Goal: Task Accomplishment & Management: Manage account settings

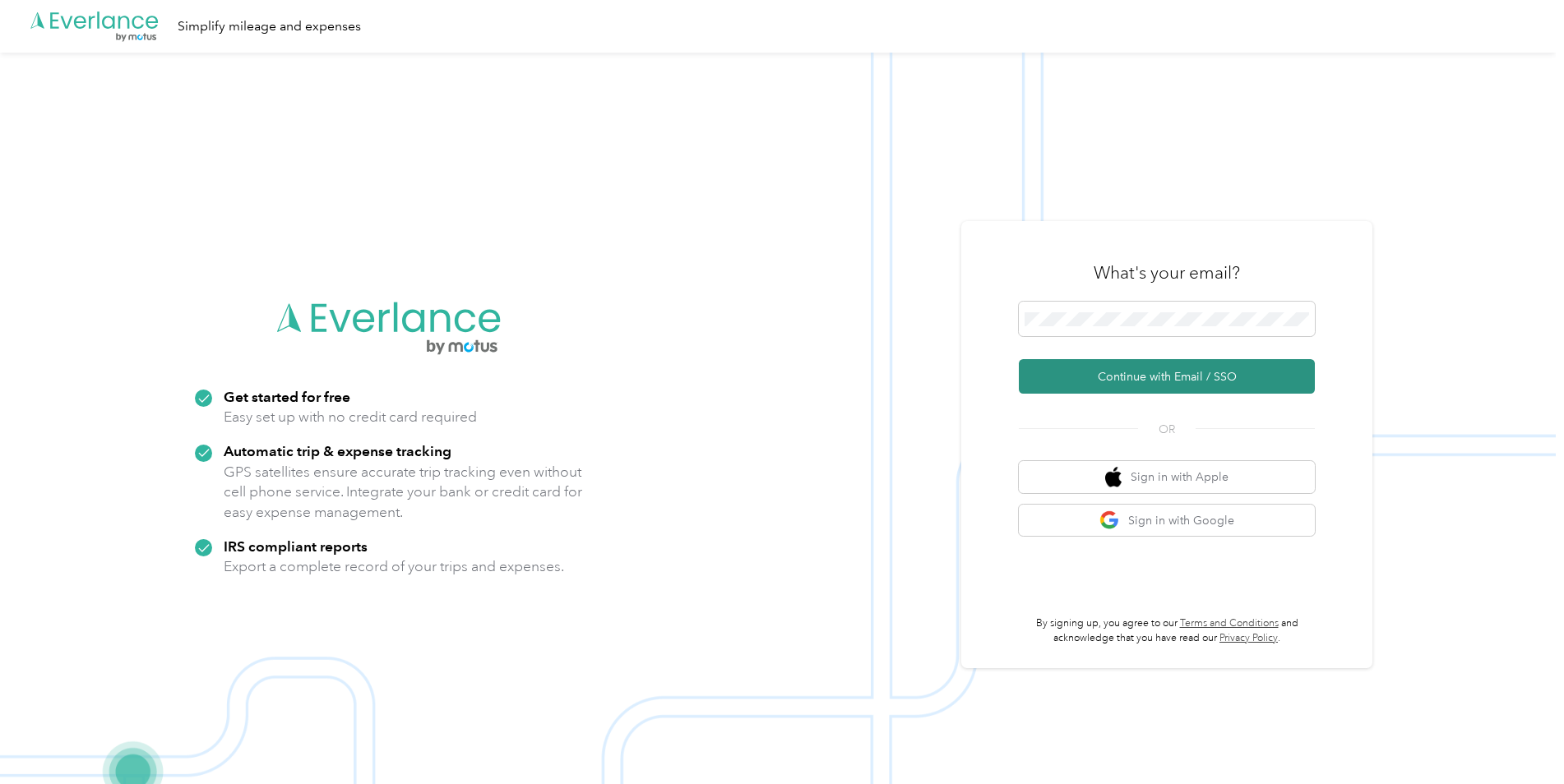
click at [1138, 375] on button "Continue with Email / SSO" at bounding box center [1166, 376] width 296 height 34
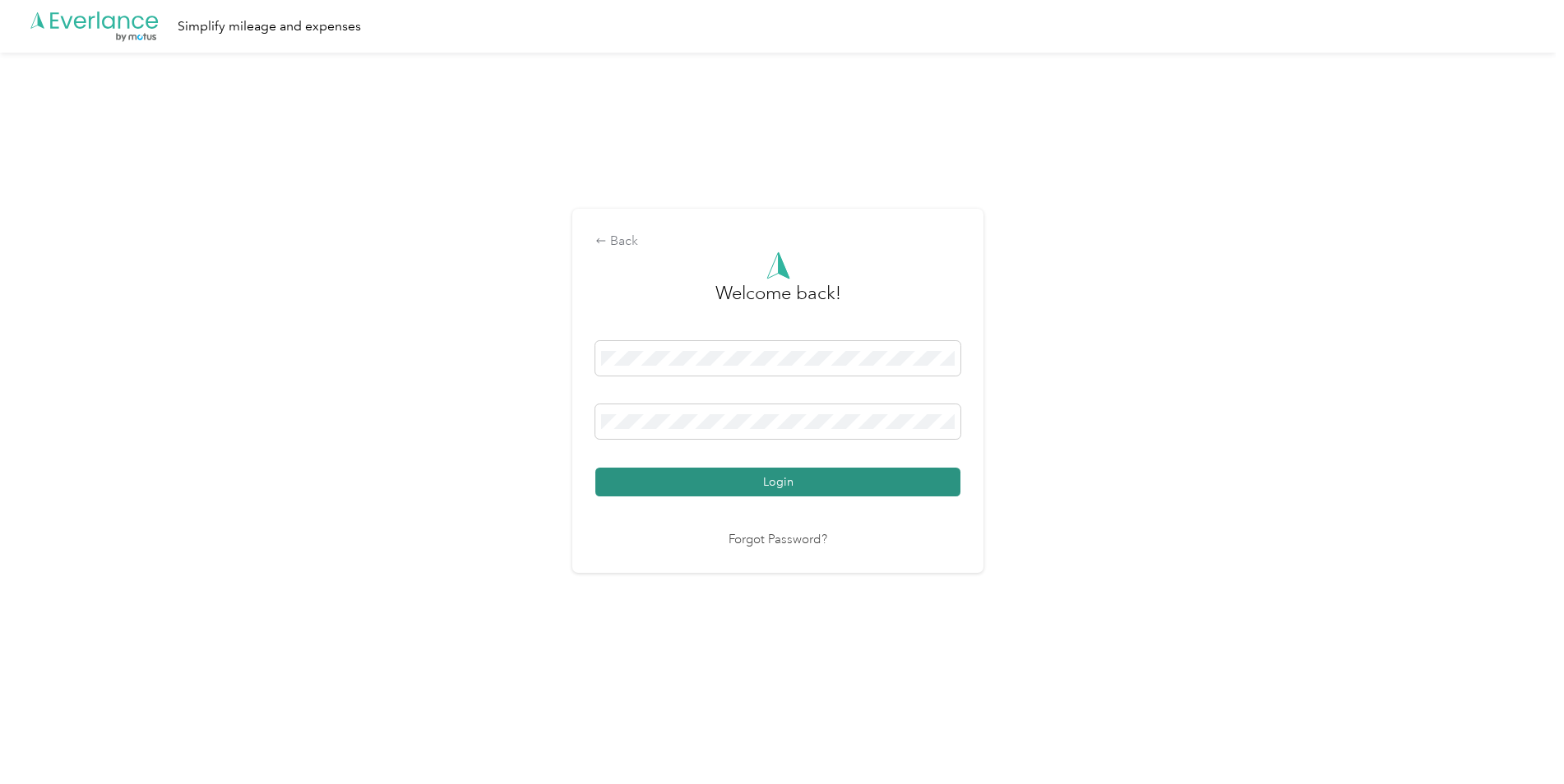
click at [837, 489] on button "Login" at bounding box center [778, 481] width 365 height 28
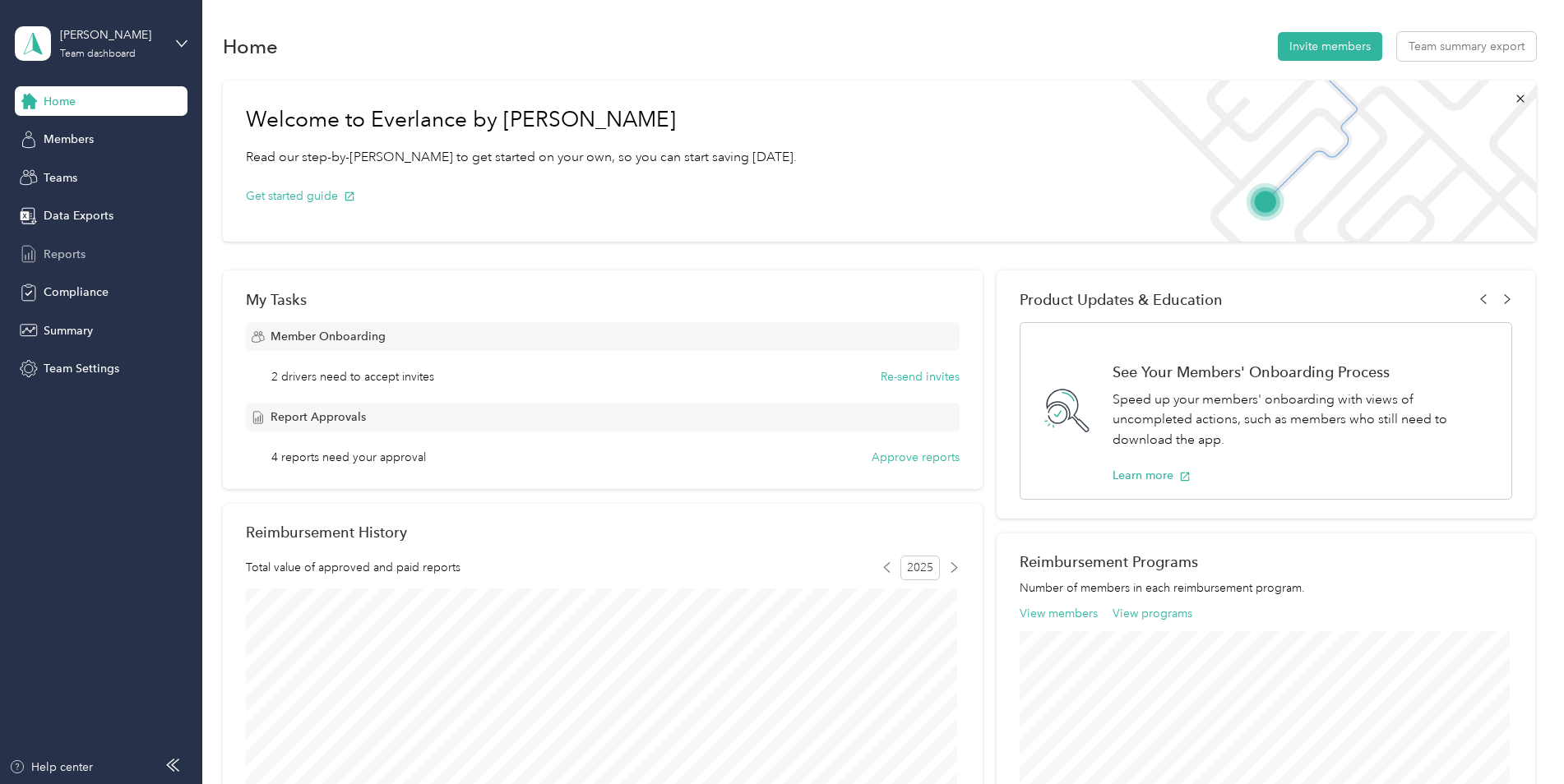
click at [48, 250] on span "Reports" at bounding box center [64, 254] width 42 height 18
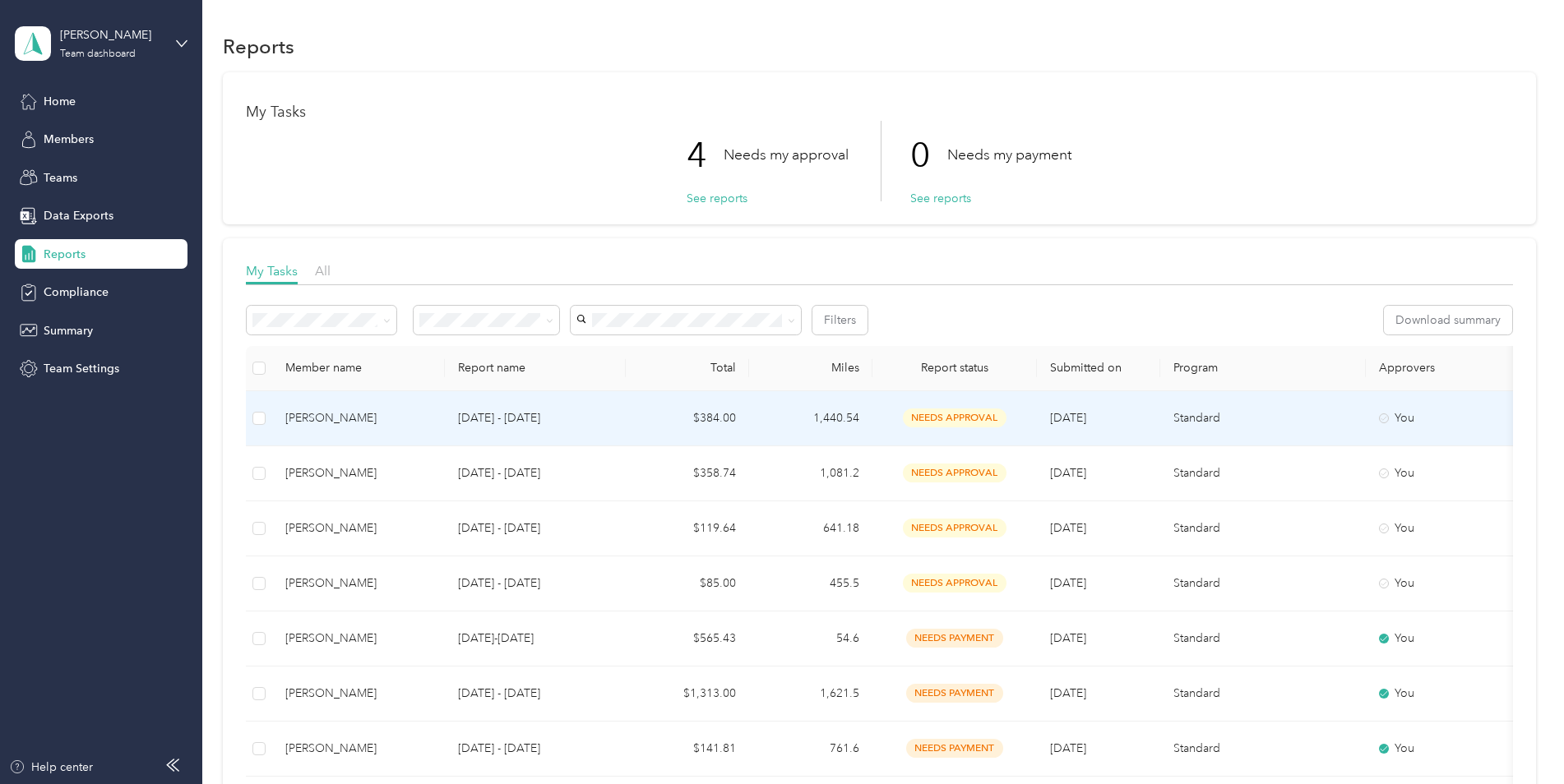
click at [945, 418] on span "needs approval" at bounding box center [954, 418] width 103 height 19
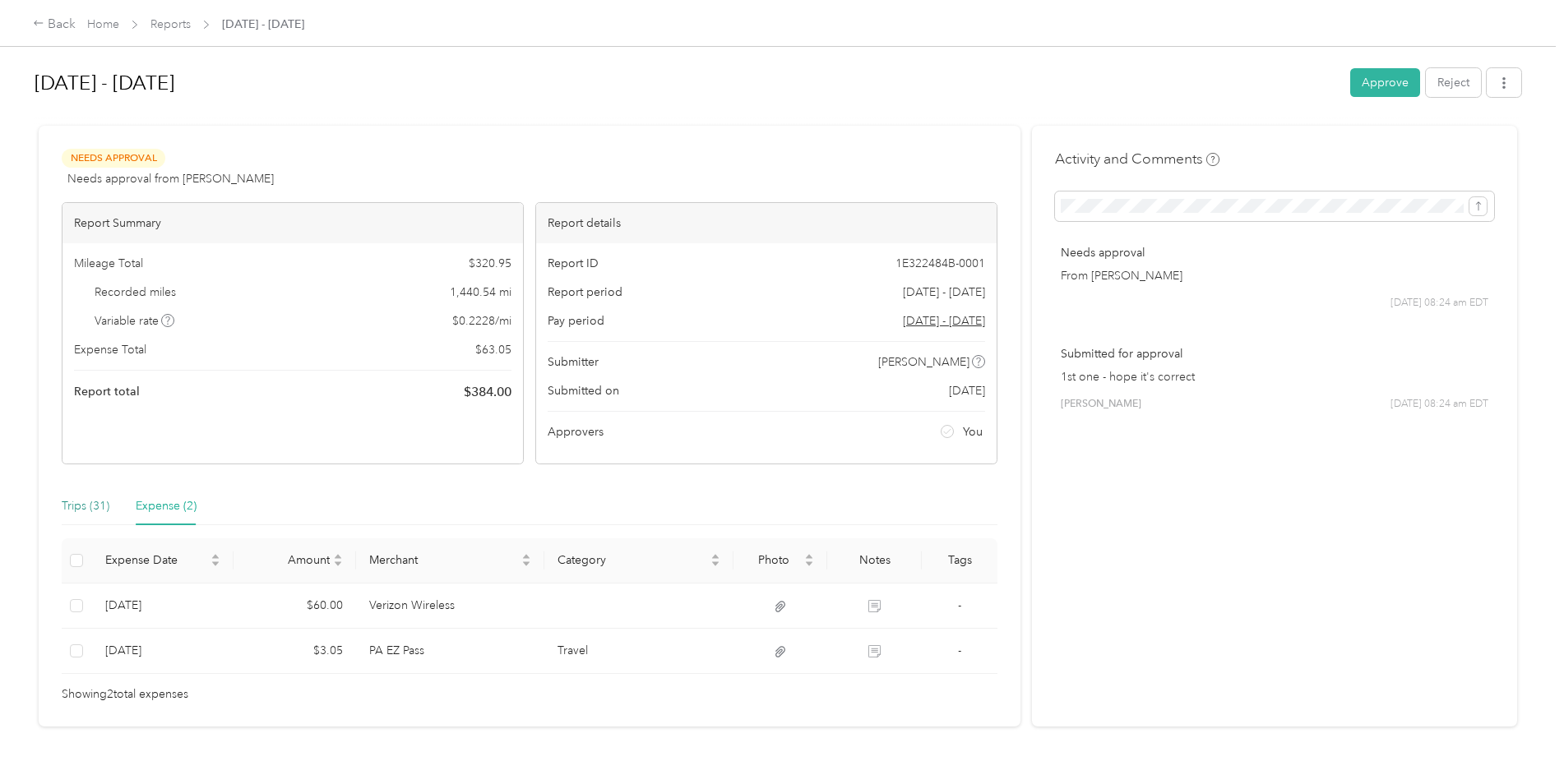
click at [73, 504] on div "Trips (31)" at bounding box center [86, 506] width 48 height 18
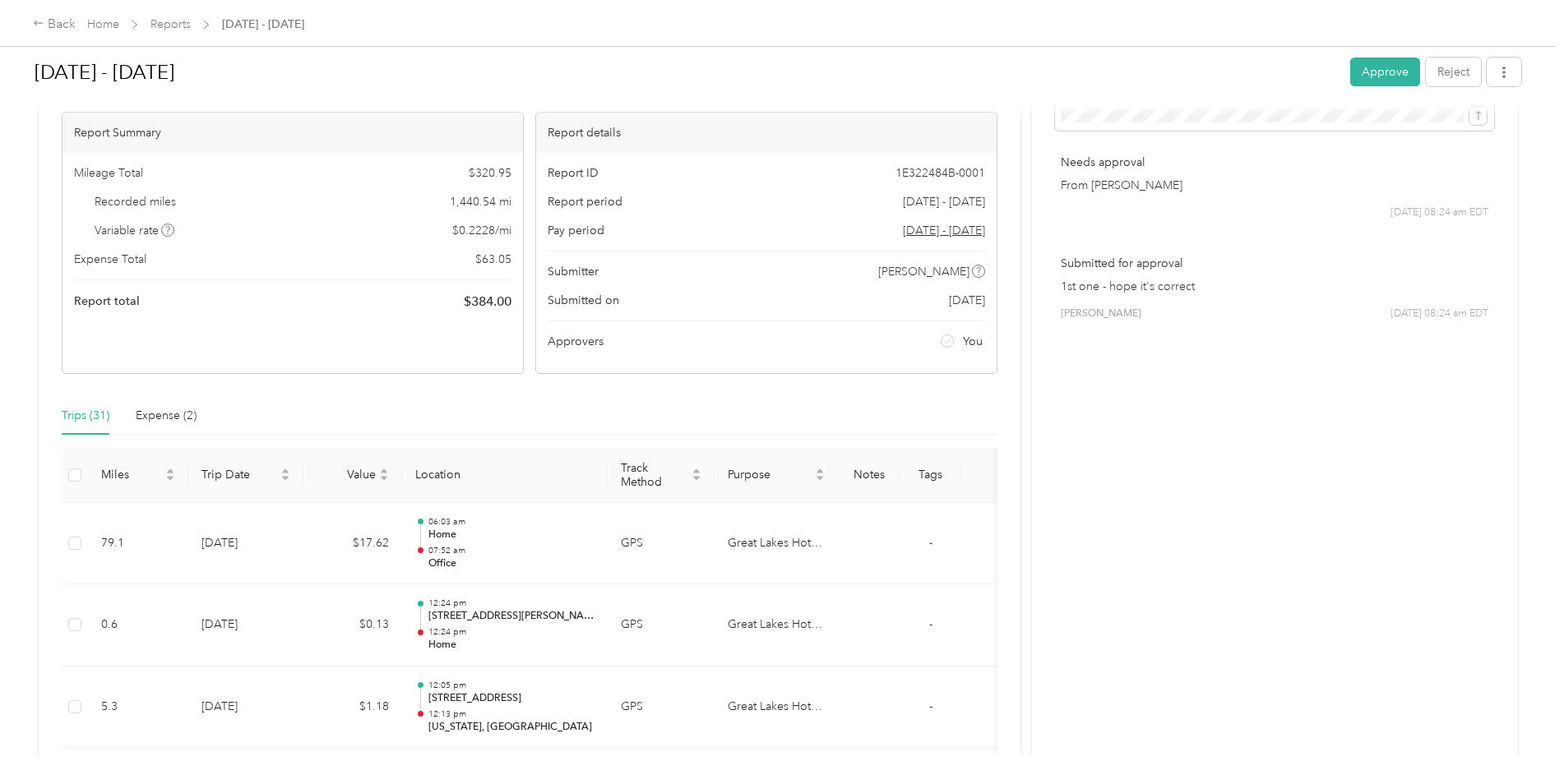
scroll to position [62, 0]
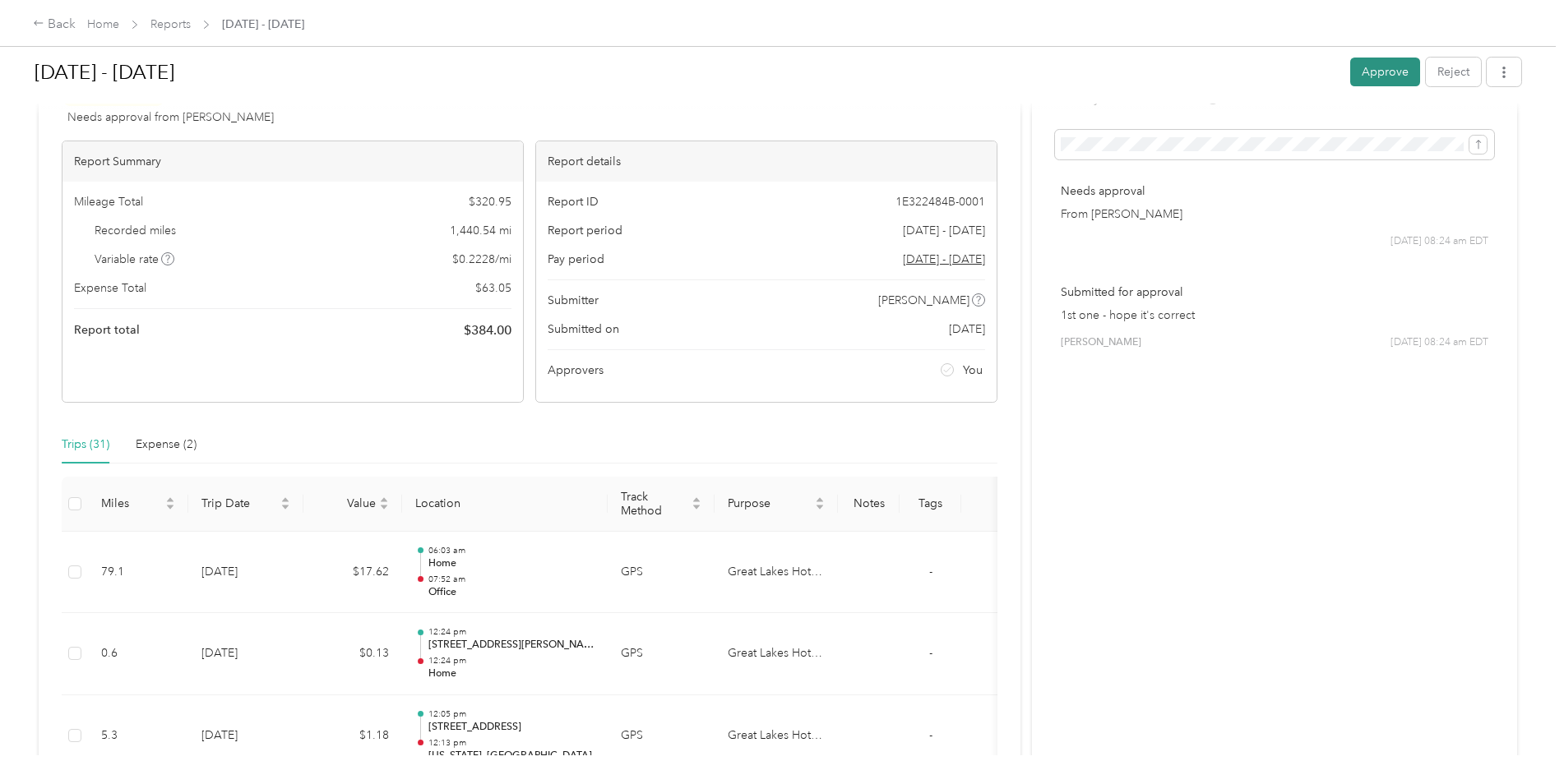
click at [1395, 64] on button "Approve" at bounding box center [1384, 72] width 70 height 28
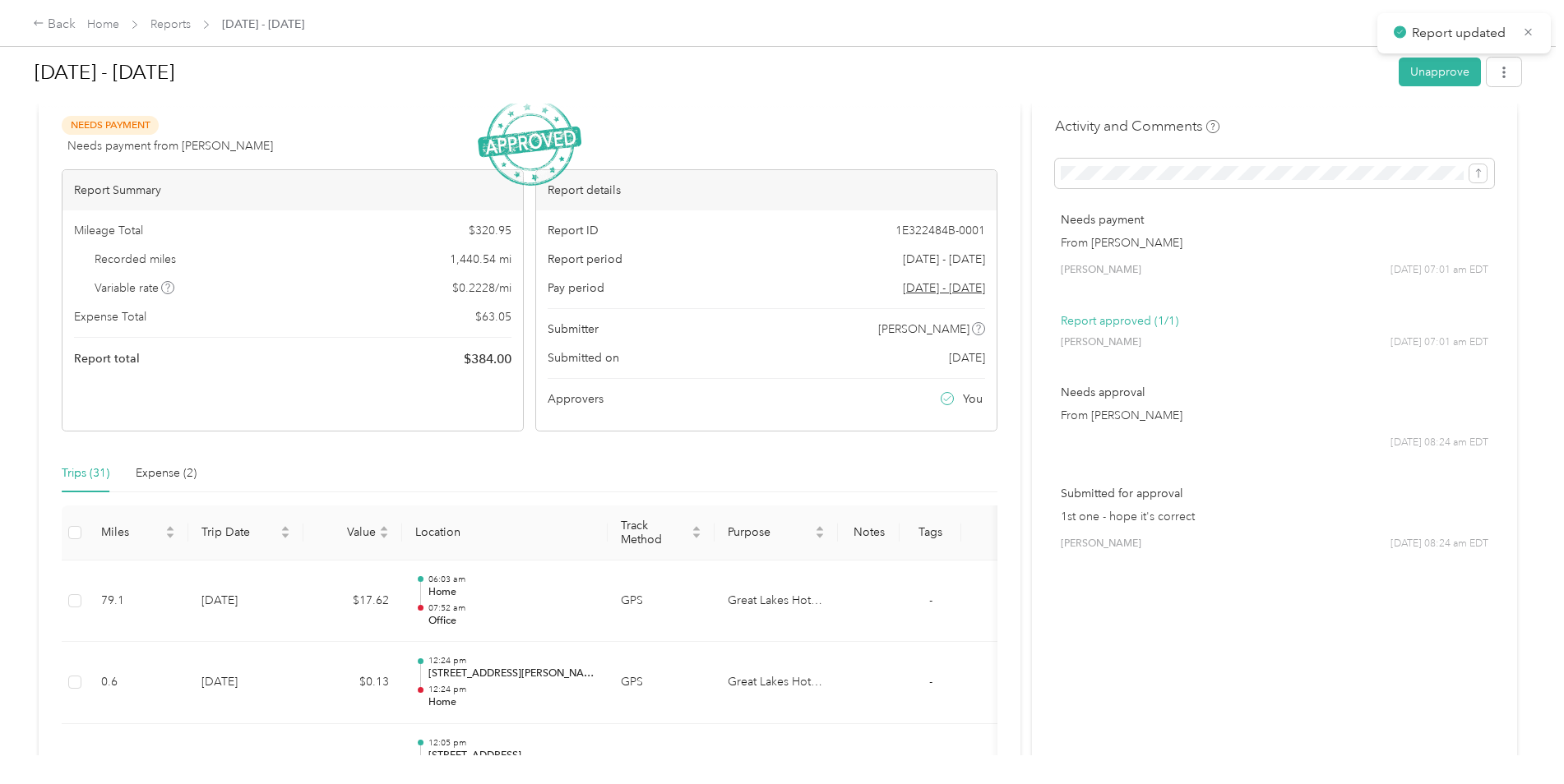
scroll to position [0, 0]
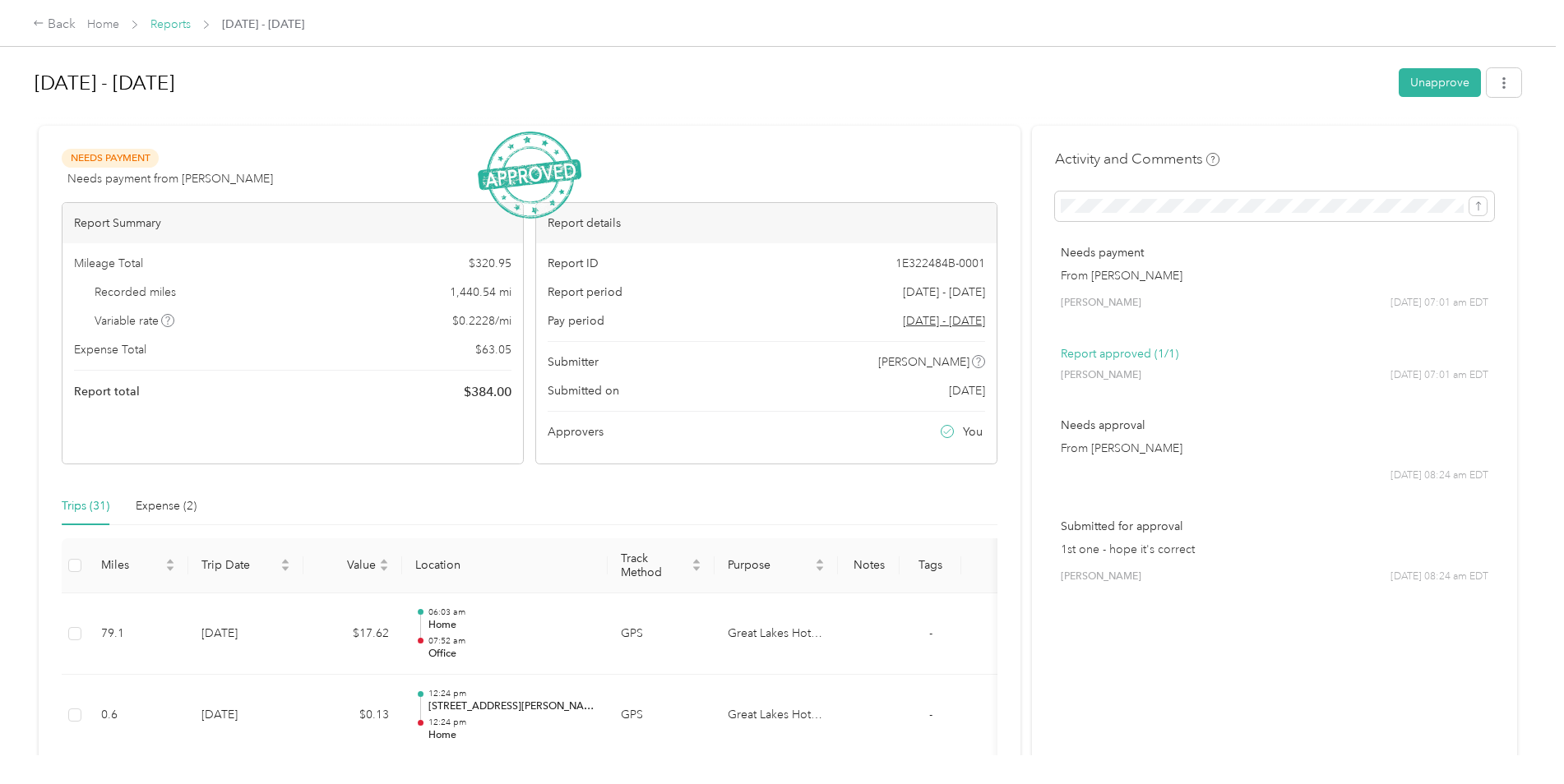
click at [180, 21] on link "Reports" at bounding box center [170, 25] width 40 height 14
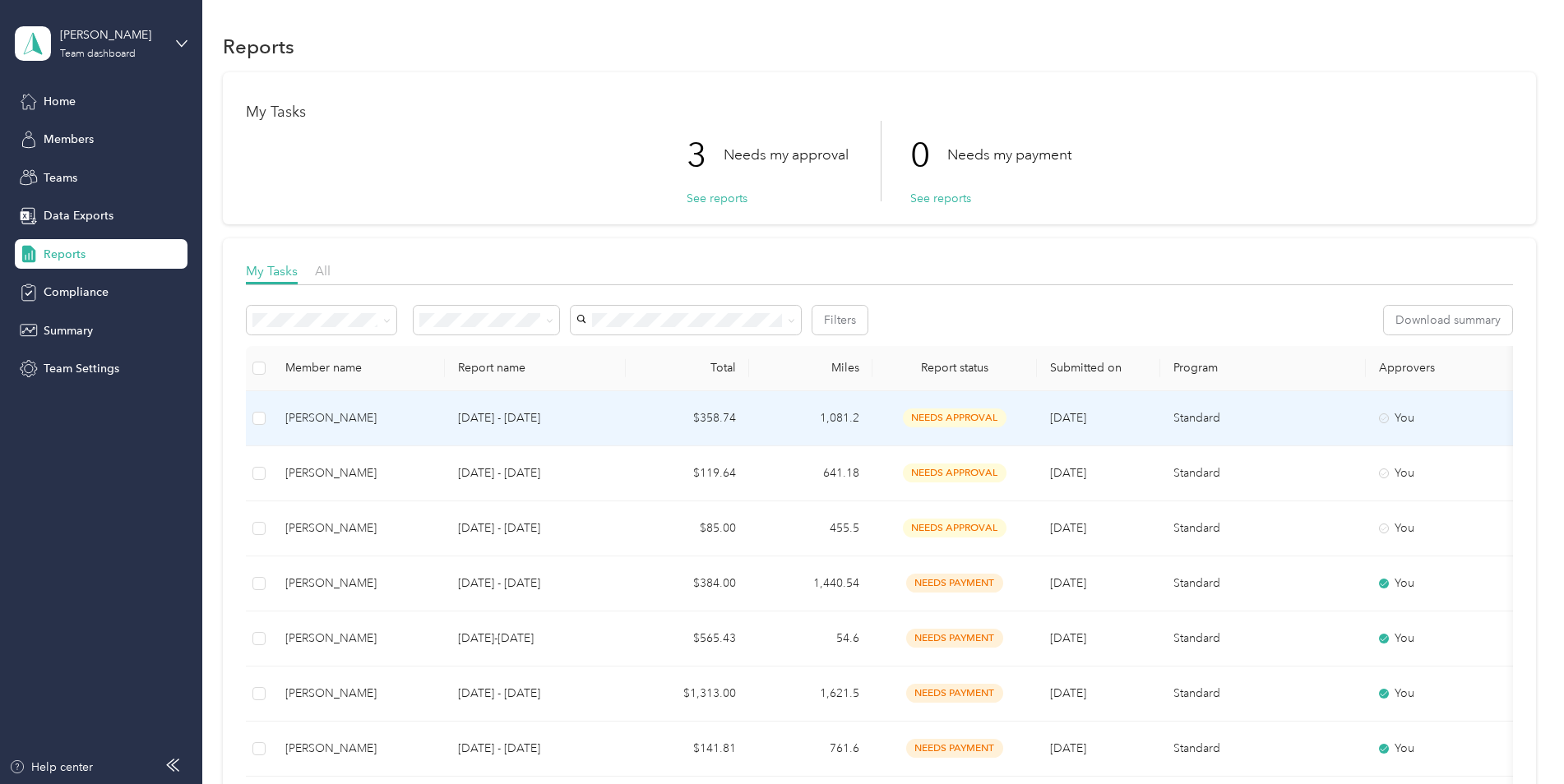
click at [942, 415] on span "needs approval" at bounding box center [954, 418] width 103 height 19
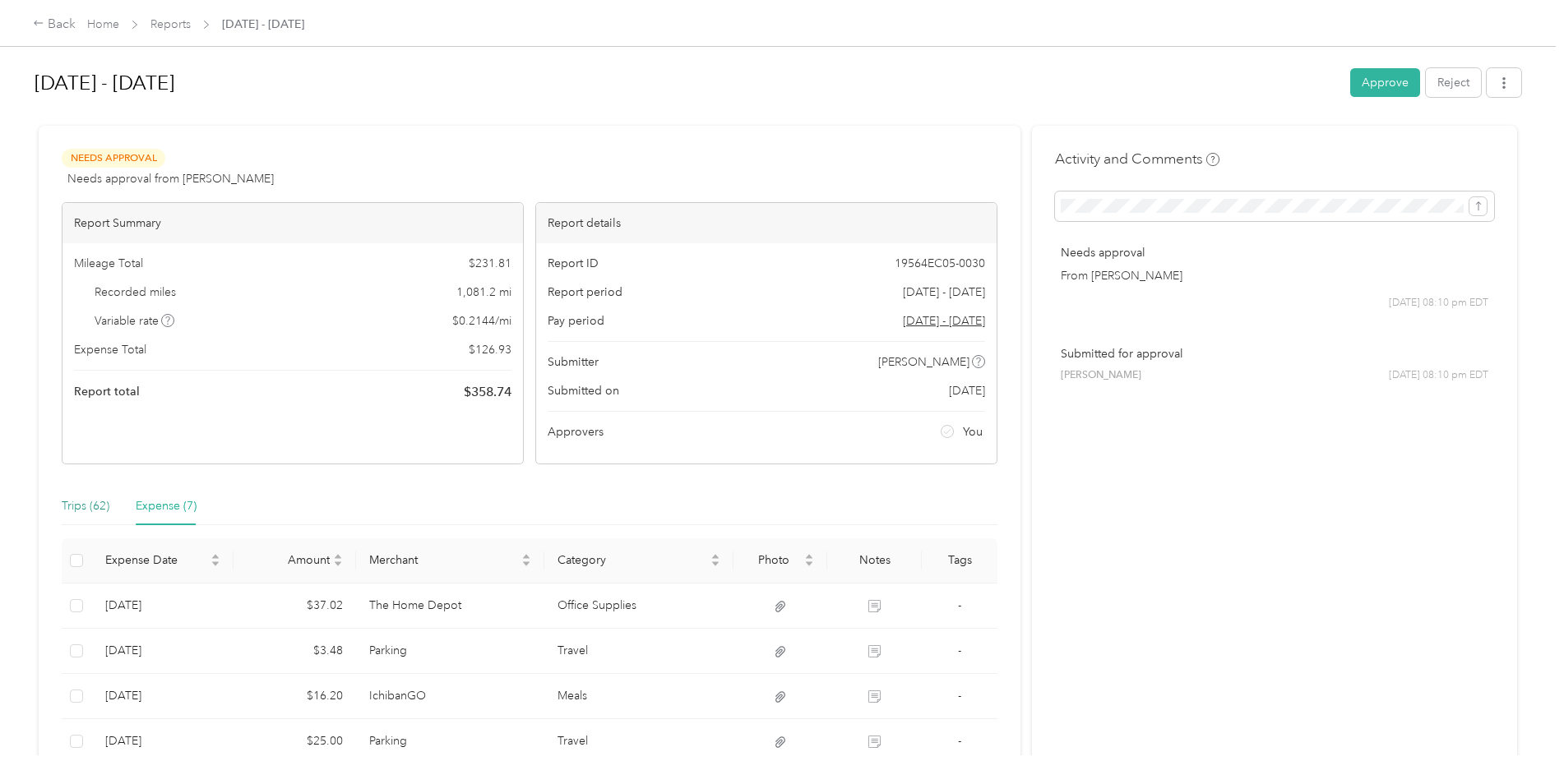
click at [71, 503] on div "Trips (62)" at bounding box center [86, 506] width 48 height 18
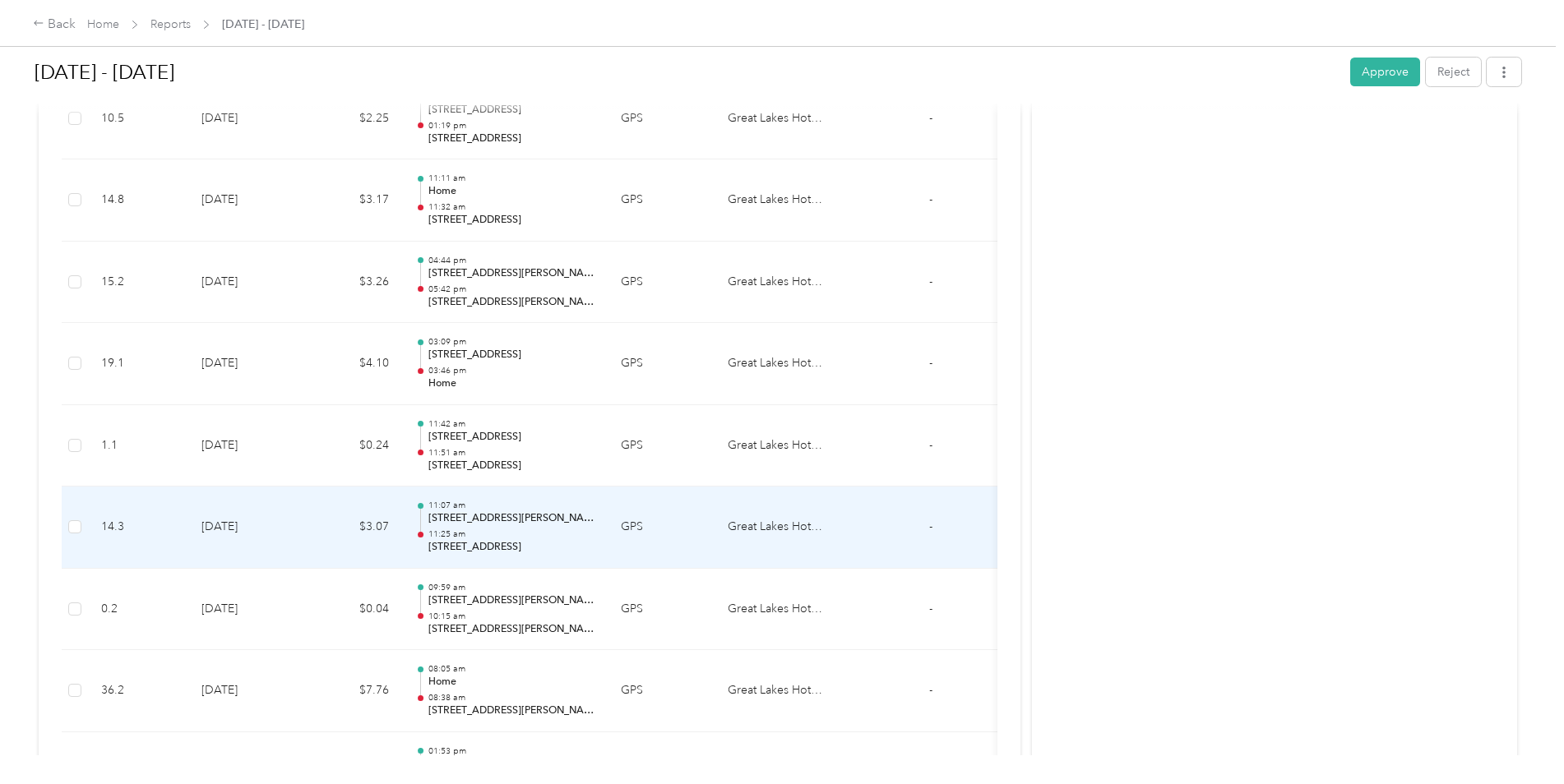
scroll to position [1048, 0]
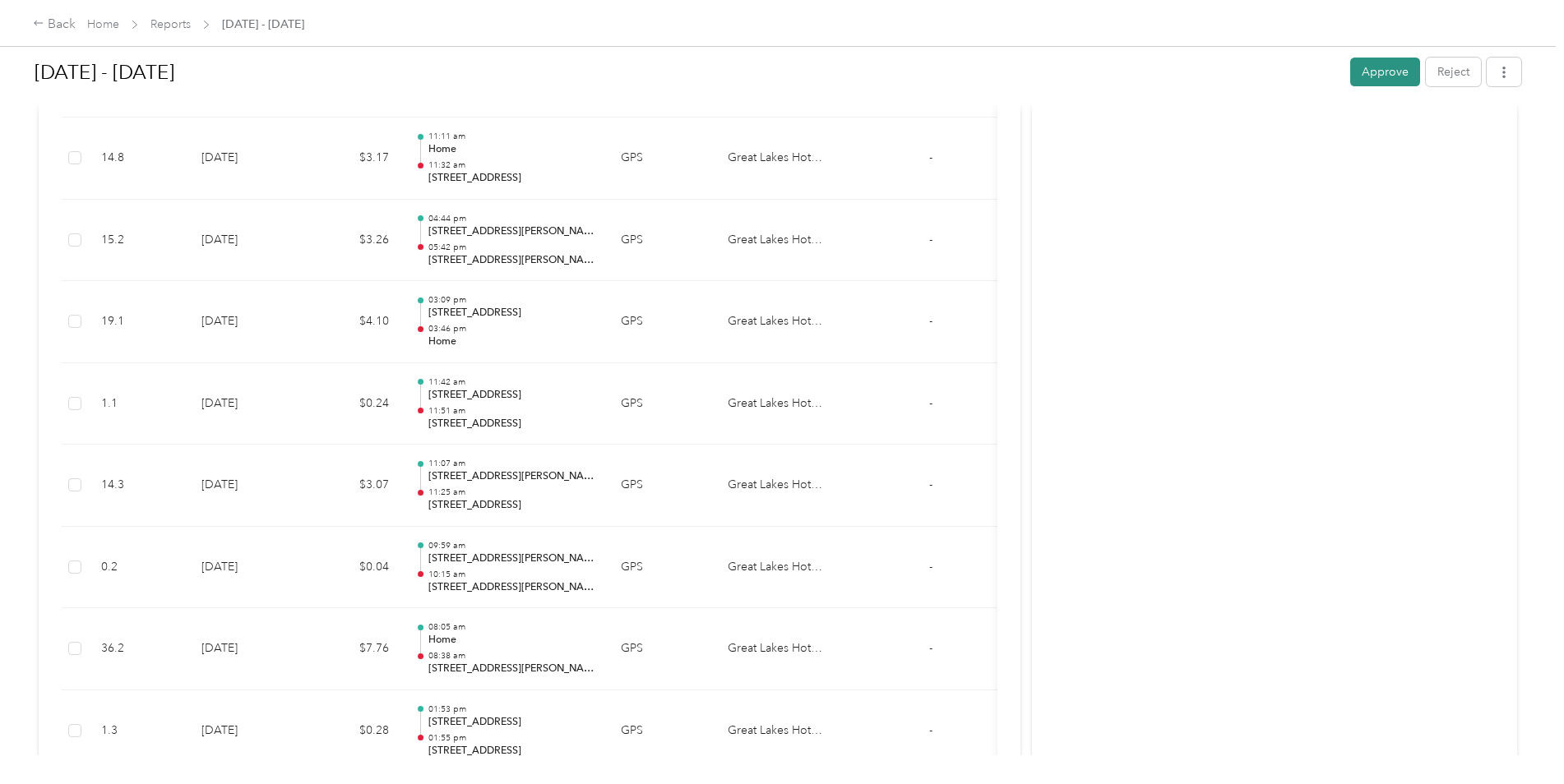
click at [1374, 71] on button "Approve" at bounding box center [1384, 72] width 70 height 28
click at [179, 26] on link "Reports" at bounding box center [170, 25] width 40 height 14
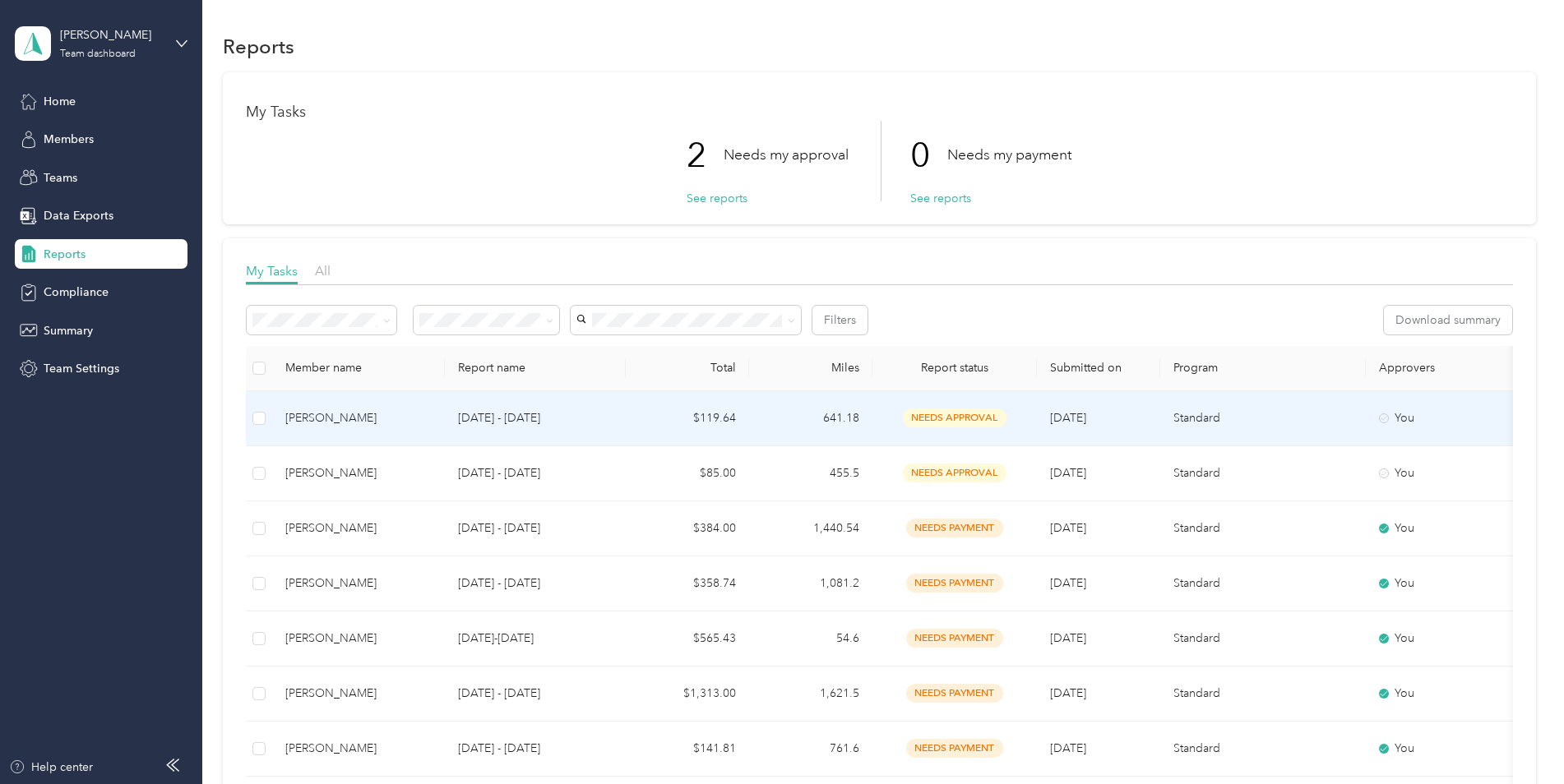
click at [946, 420] on span "needs approval" at bounding box center [954, 418] width 103 height 19
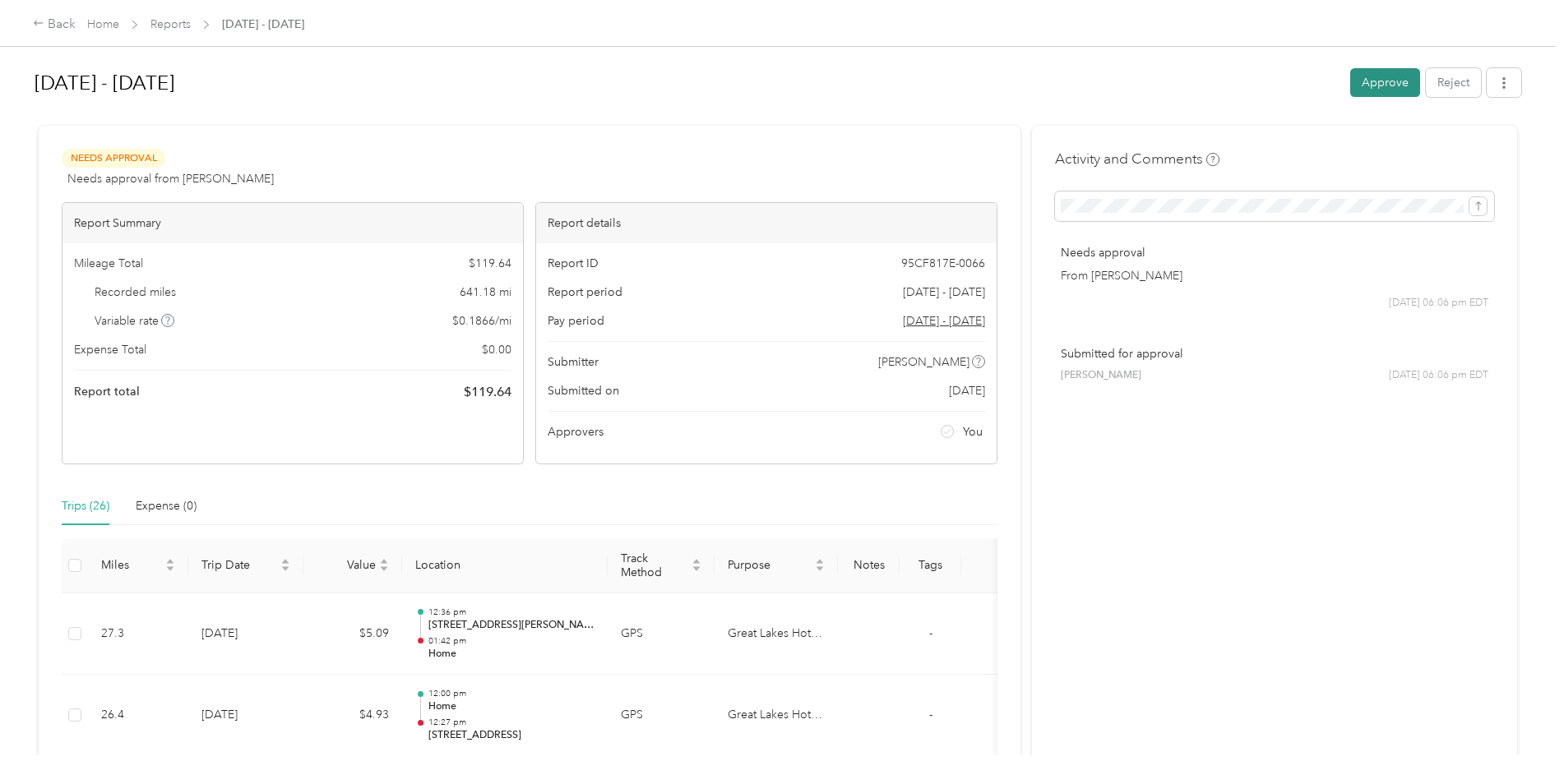
click at [1369, 73] on button "Approve" at bounding box center [1384, 82] width 70 height 28
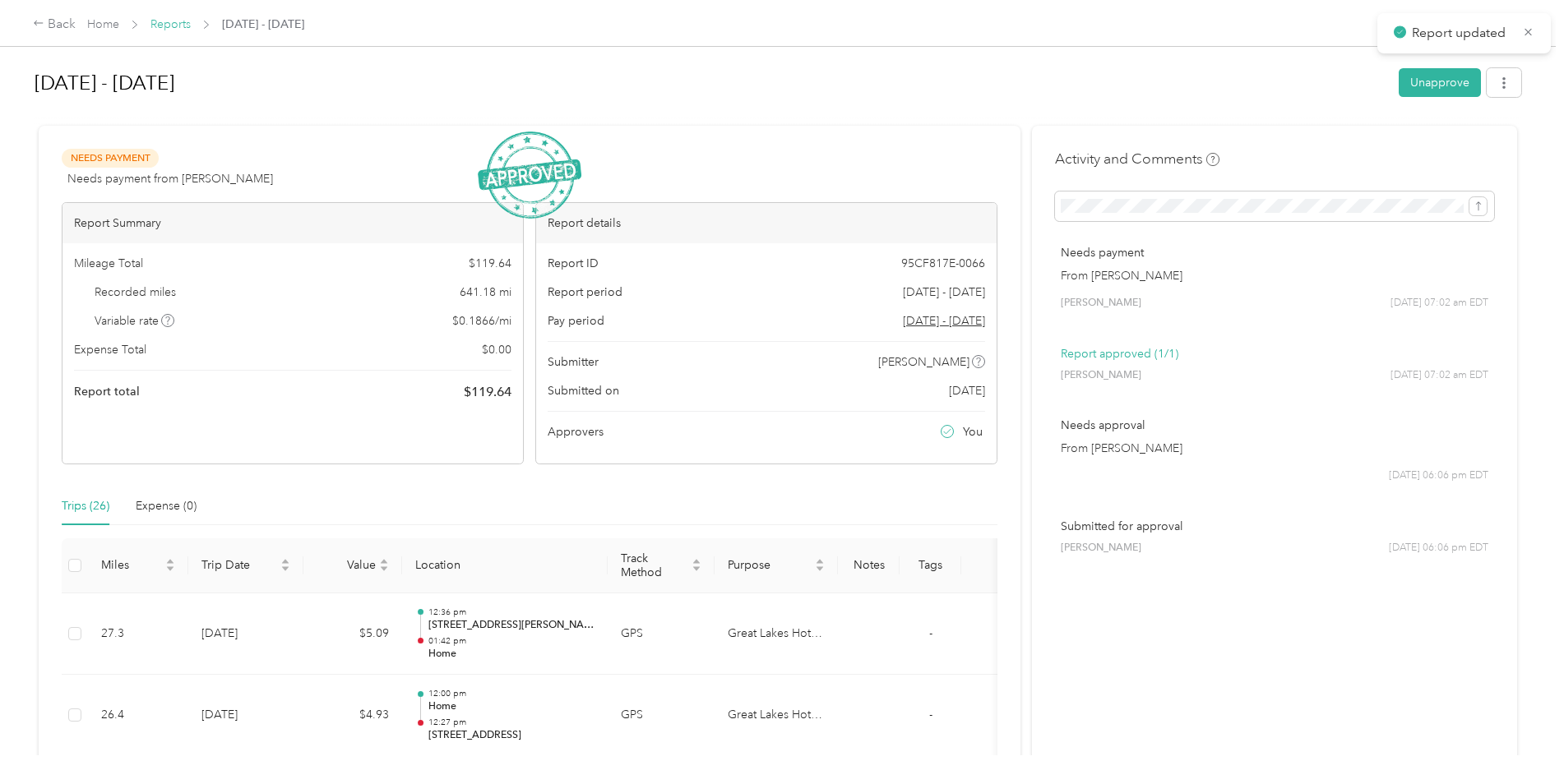
click at [166, 19] on link "Reports" at bounding box center [170, 25] width 40 height 14
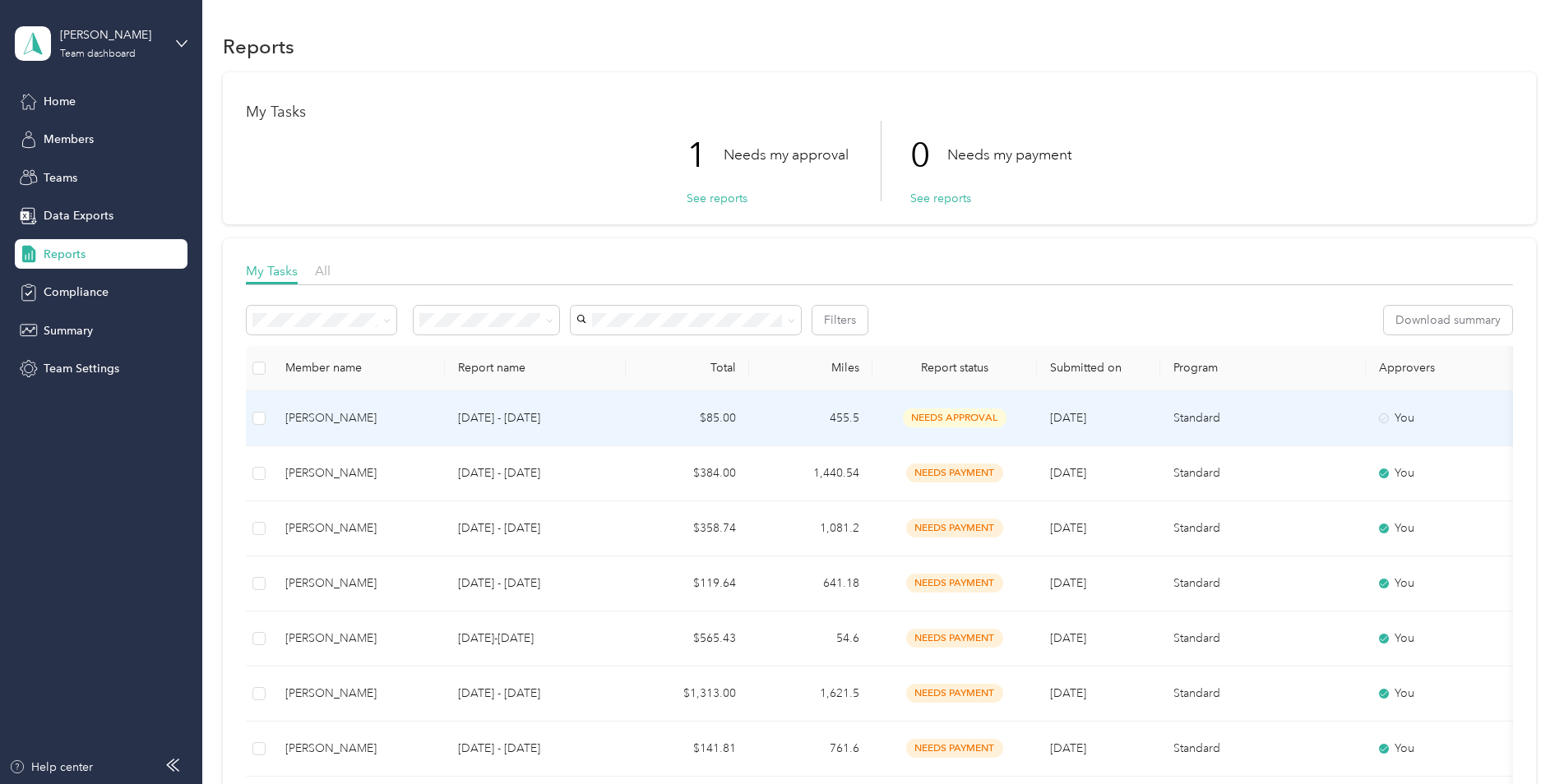
click at [967, 418] on span "needs approval" at bounding box center [954, 418] width 103 height 19
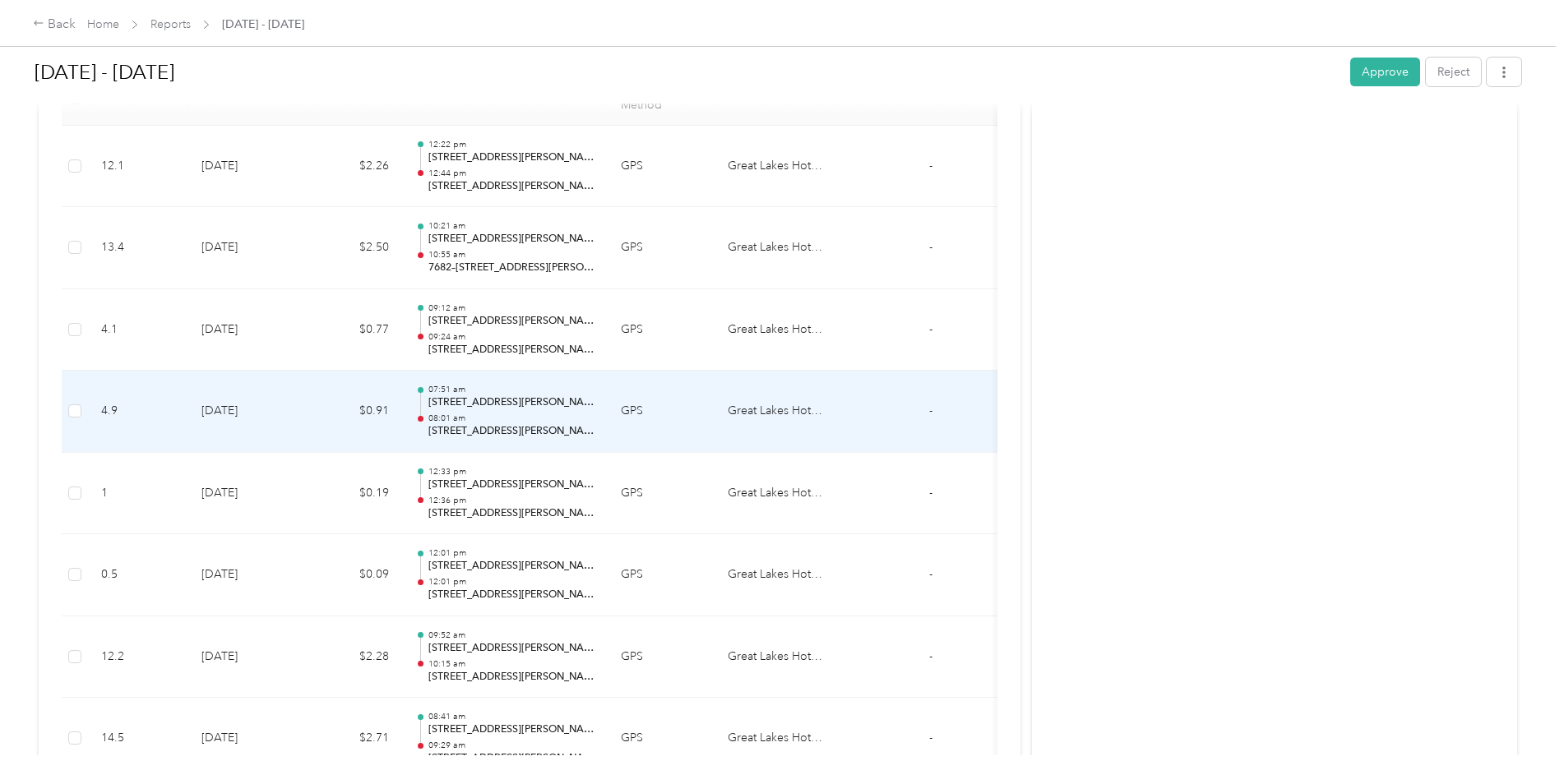
scroll to position [473, 0]
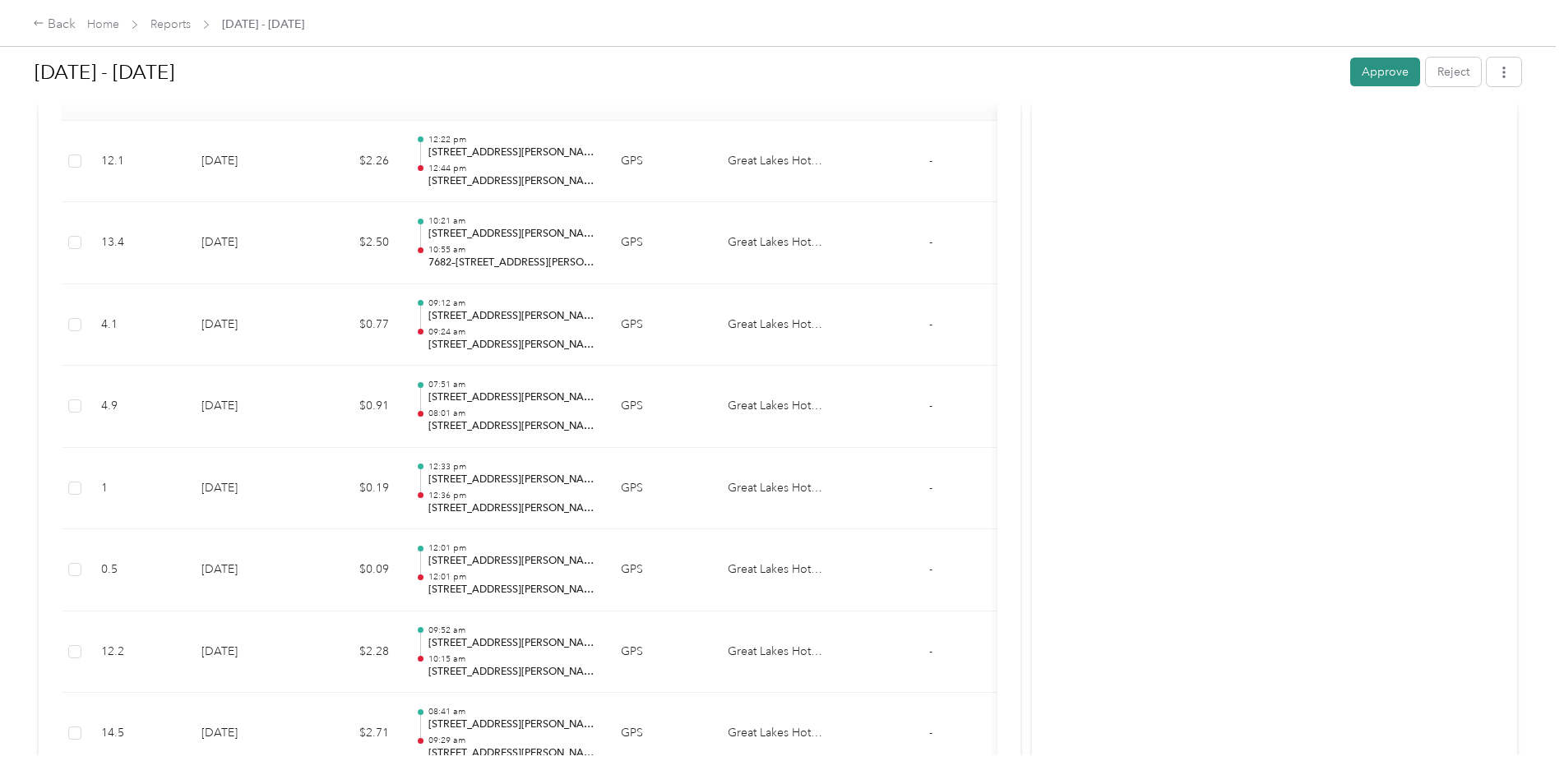
click at [1363, 70] on button "Approve" at bounding box center [1384, 72] width 70 height 28
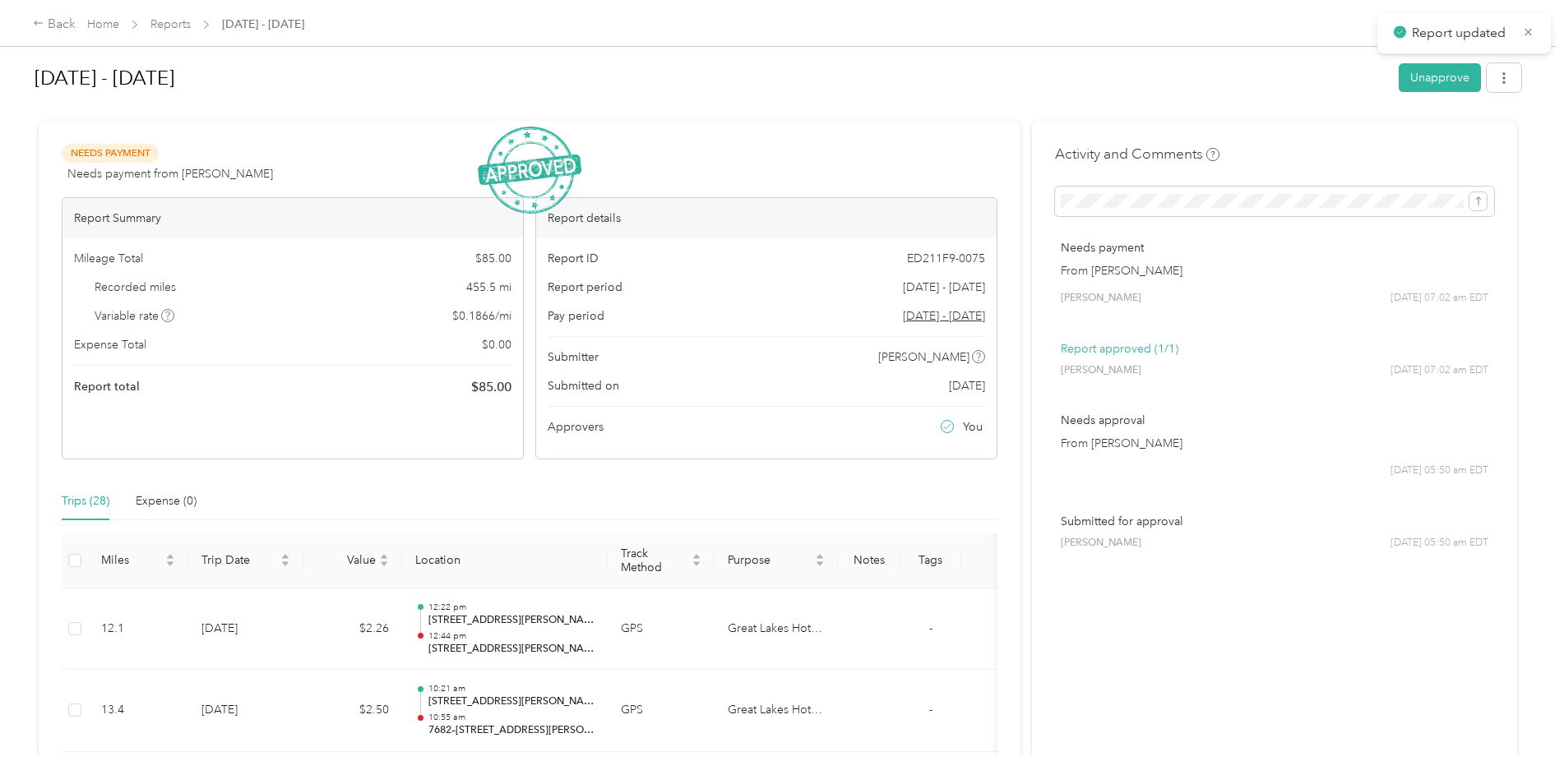
scroll to position [0, 0]
